Goal: Task Accomplishment & Management: Complete application form

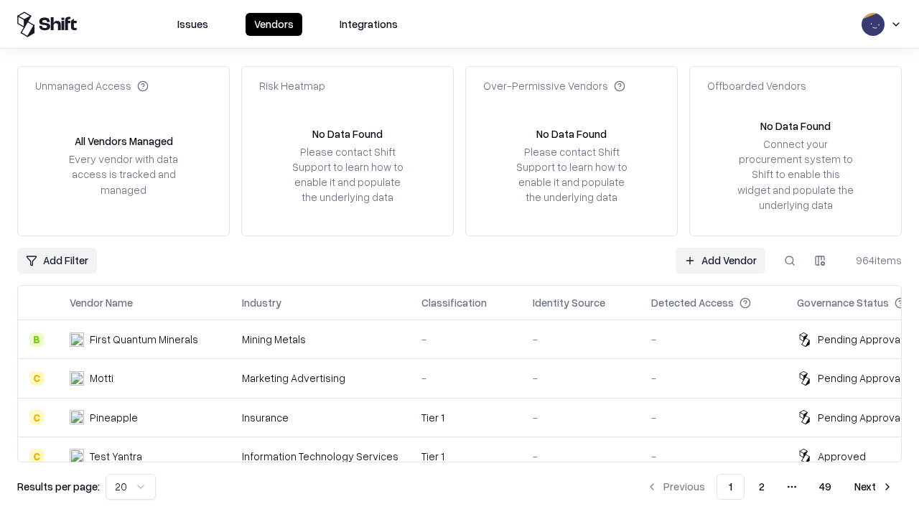
click at [720, 260] on link "Add Vendor" at bounding box center [721, 261] width 90 height 26
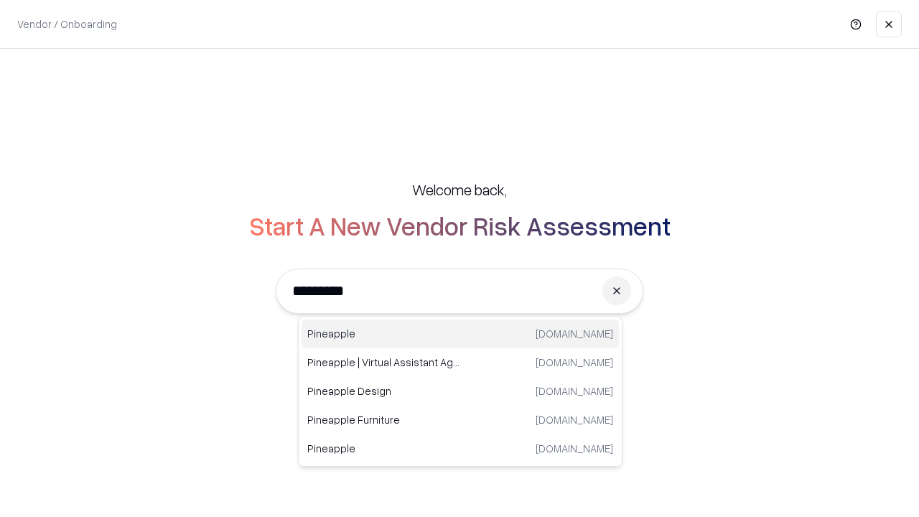
click at [460, 334] on div "Pineapple [DOMAIN_NAME]" at bounding box center [460, 334] width 317 height 29
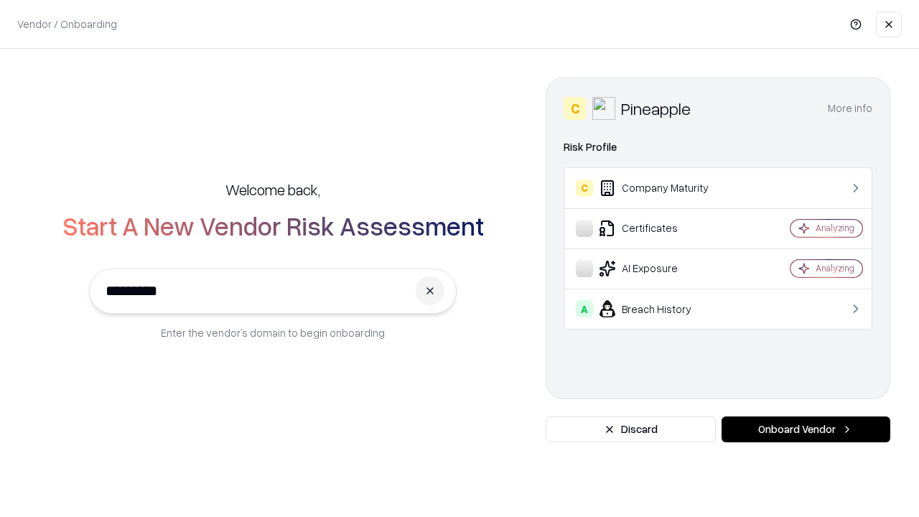
type input "*********"
click at [806, 430] on button "Onboard Vendor" at bounding box center [806, 430] width 169 height 26
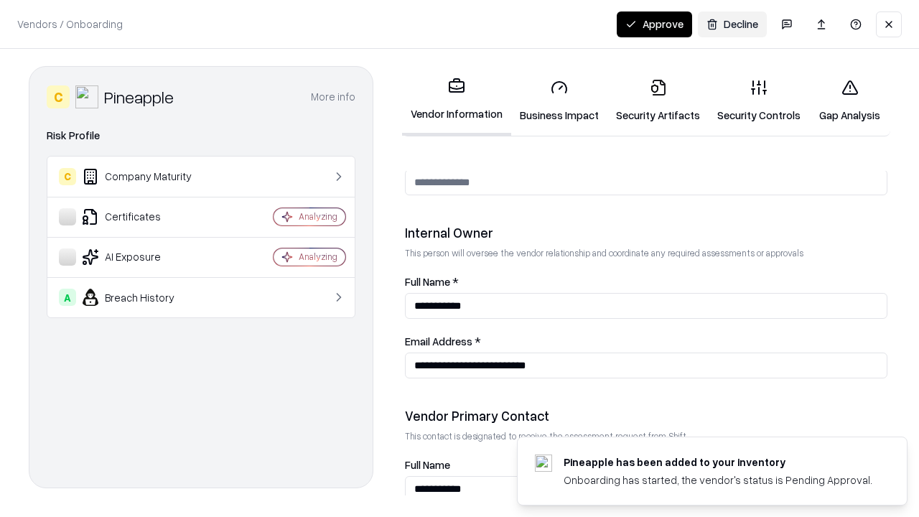
scroll to position [744, 0]
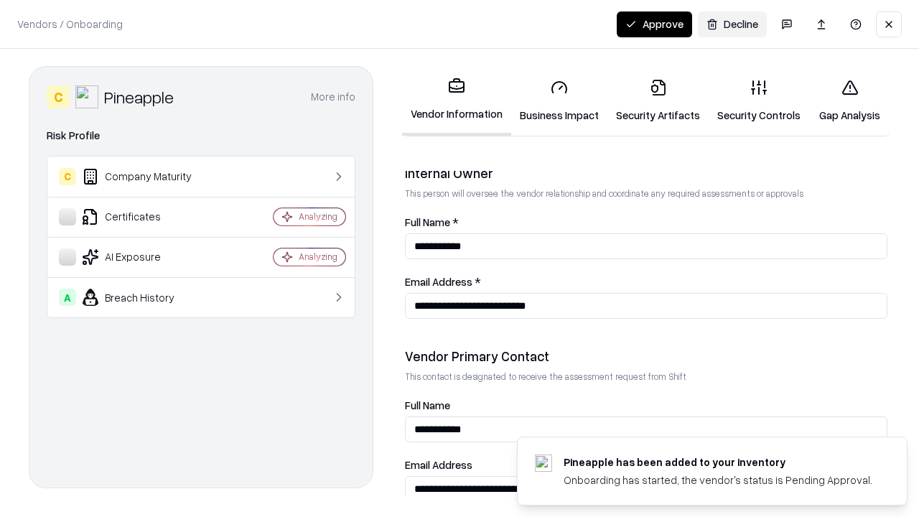
click at [560, 101] on link "Business Impact" at bounding box center [559, 101] width 96 height 67
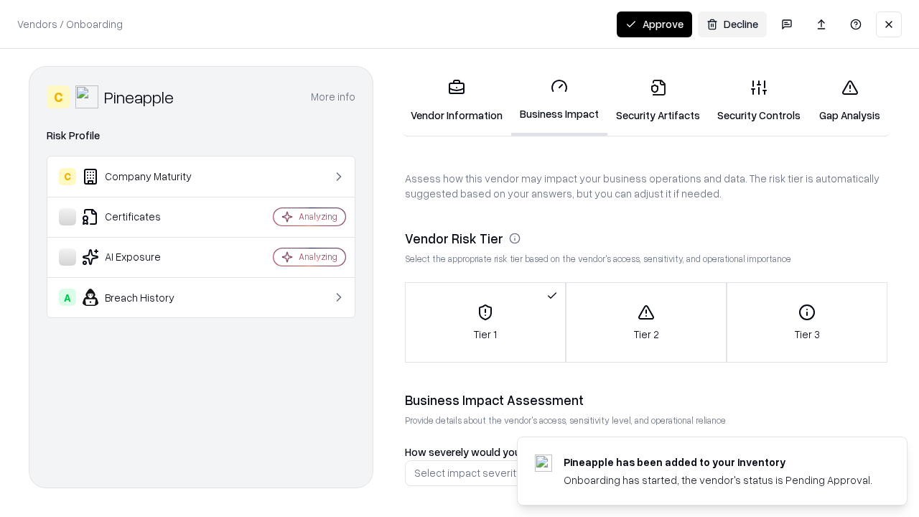
click at [658, 101] on link "Security Artifacts" at bounding box center [658, 101] width 101 height 67
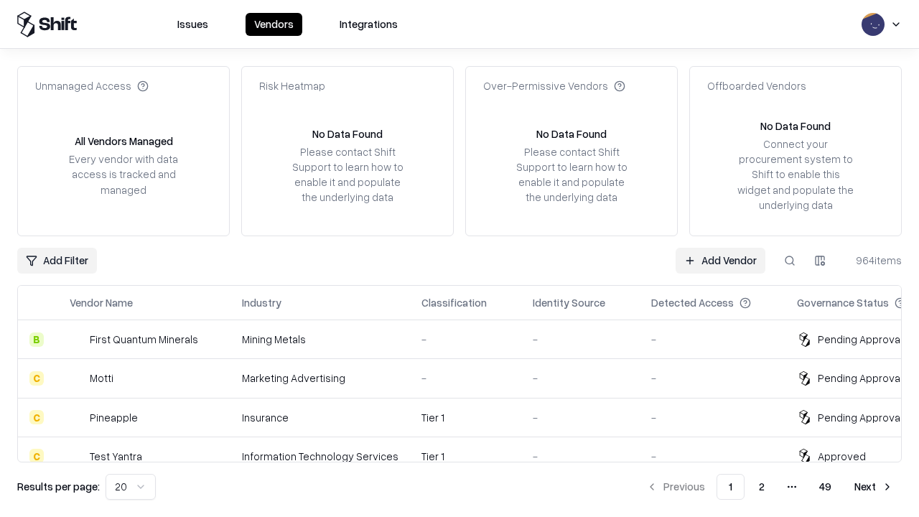
click at [720, 260] on link "Add Vendor" at bounding box center [721, 261] width 90 height 26
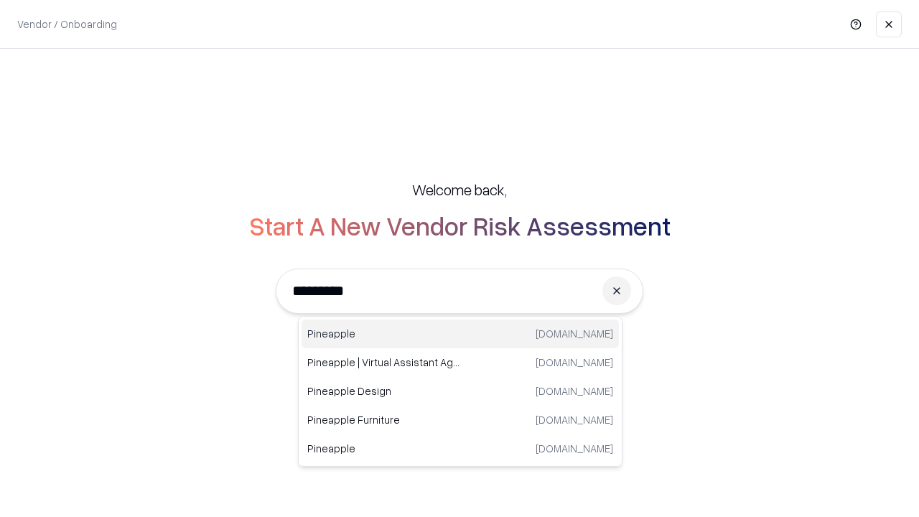
click at [460, 334] on div "Pineapple [DOMAIN_NAME]" at bounding box center [460, 334] width 317 height 29
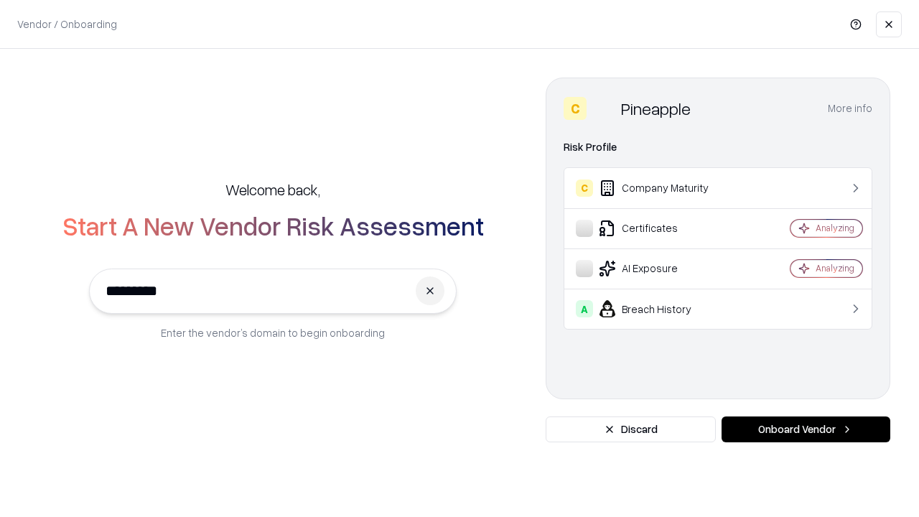
type input "*********"
click at [806, 430] on button "Onboard Vendor" at bounding box center [806, 430] width 169 height 26
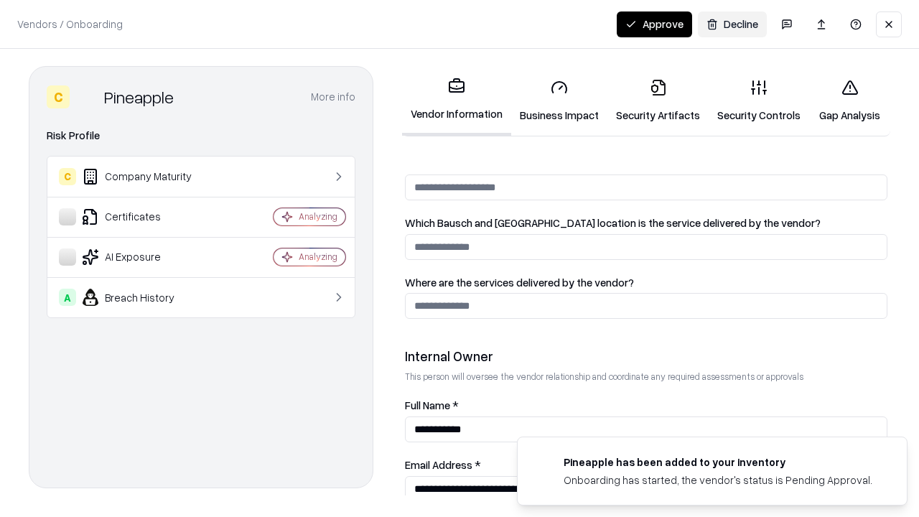
scroll to position [744, 0]
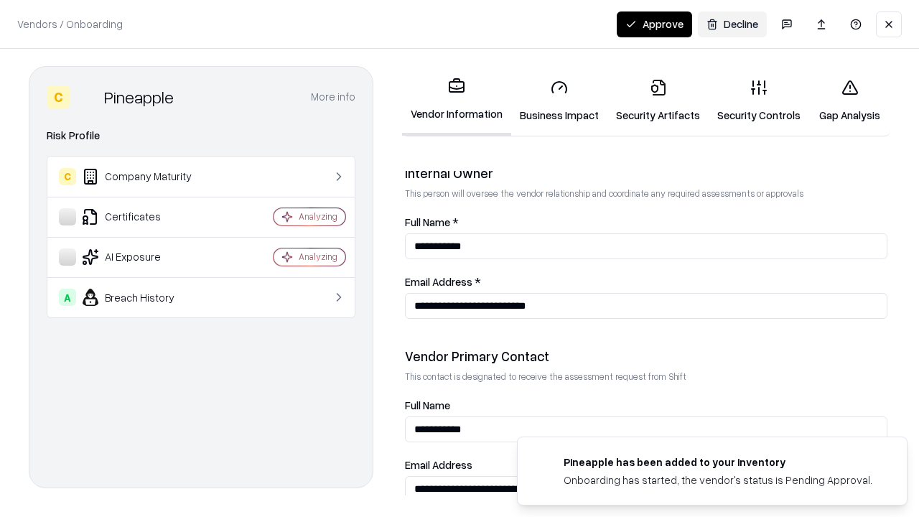
click at [654, 24] on button "Approve" at bounding box center [654, 24] width 75 height 26
